Goal: Transaction & Acquisition: Subscribe to service/newsletter

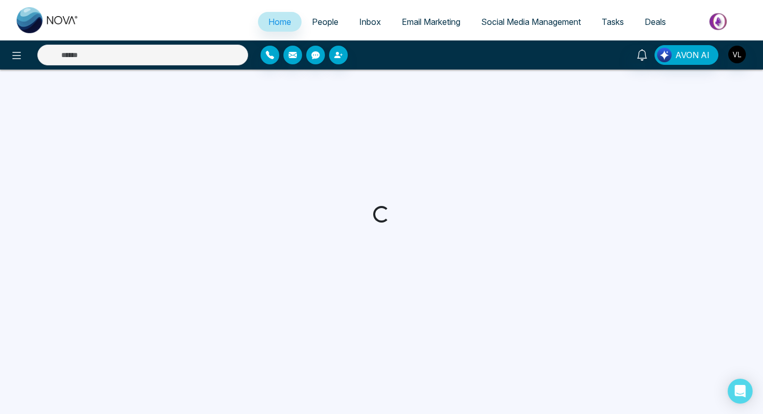
select select "*"
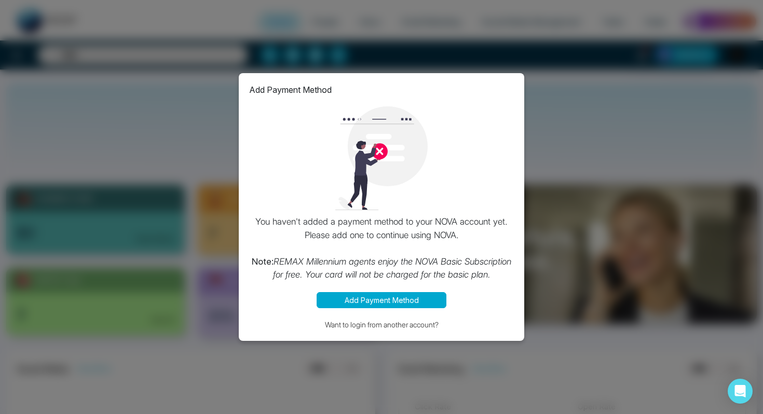
click at [417, 300] on button "Add Payment Method" at bounding box center [382, 300] width 130 height 16
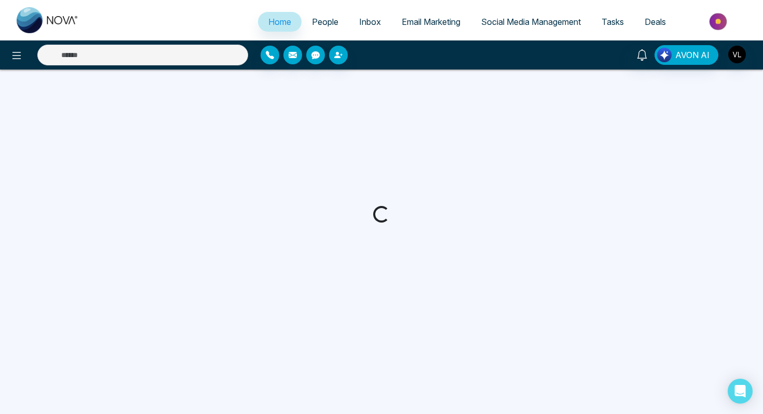
select select "*"
